Goal: Find specific page/section: Find specific page/section

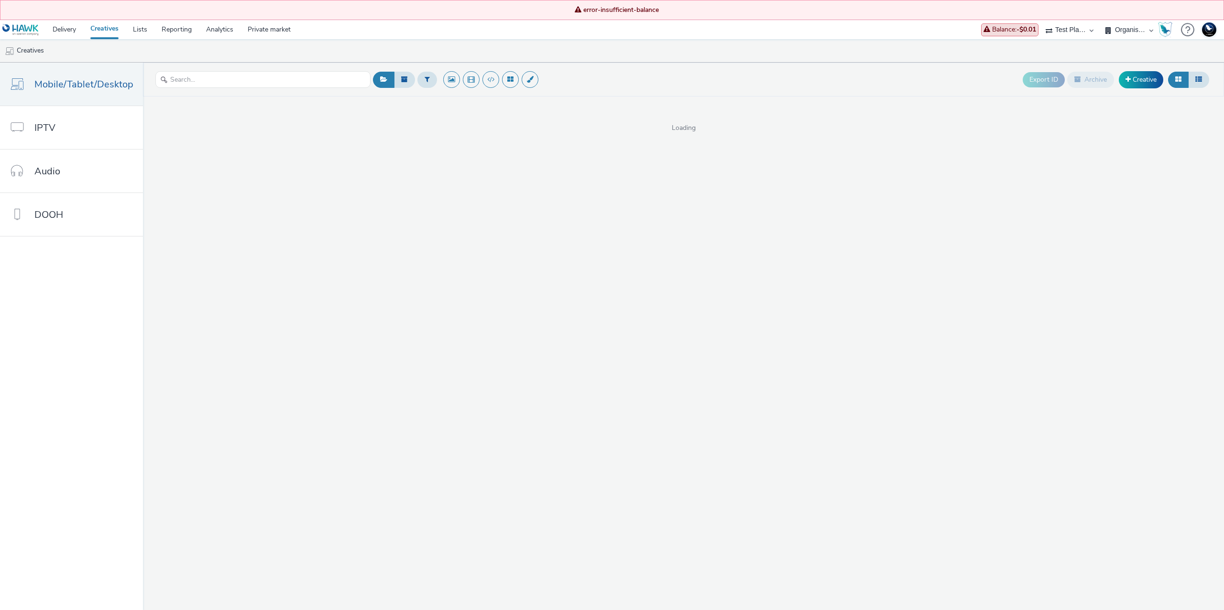
select select "b6571896-6bd9-482b-9f8c-a0dcacb23a55"
select select "a74535b3-4b46-4448-8ba6-5807c10b0a93"
click at [1061, 30] on select "75 Media A8 Media Group ABI Media Abkom AB Abovo Ace & Tate Ad-on Media Nordic …" at bounding box center [1069, 29] width 57 height 19
select select "55e0441e-22c0-4534-8c4e-716011613e8a"
click at [1098, 20] on select "75 Media A8 Media Group ABI Media Abkom AB Abovo Ace & Tate Ad-on Media Nordic …" at bounding box center [1069, 29] width 57 height 19
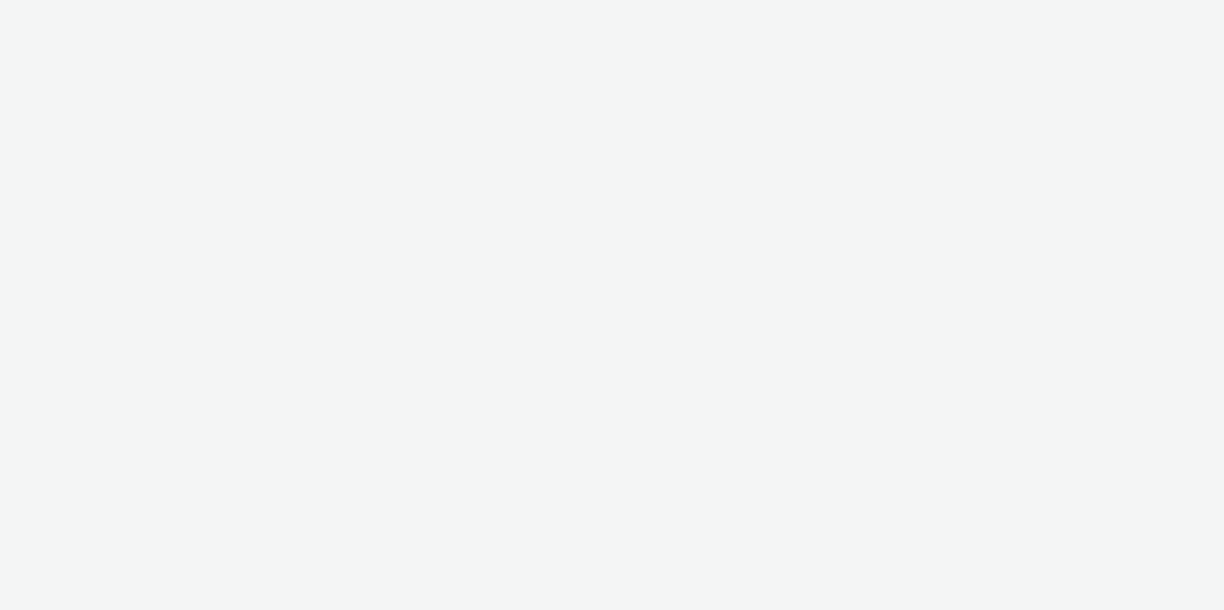
select select "55e0441e-22c0-4534-8c4e-716011613e8a"
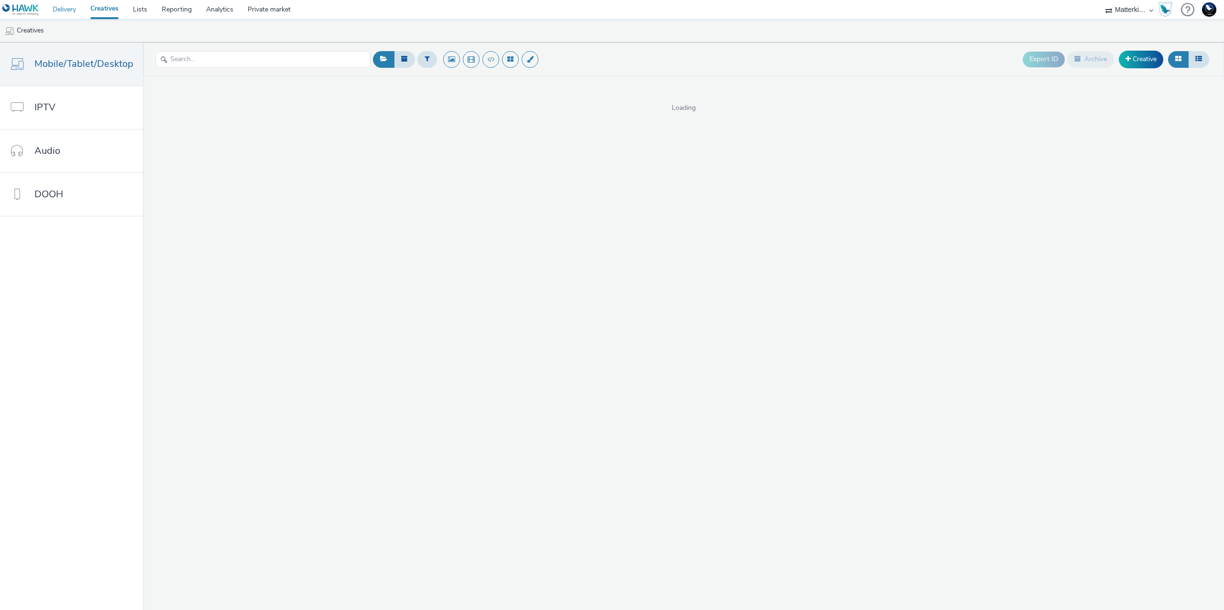
click at [71, 7] on link "Delivery" at bounding box center [64, 9] width 38 height 19
